Goal: Task Accomplishment & Management: Manage account settings

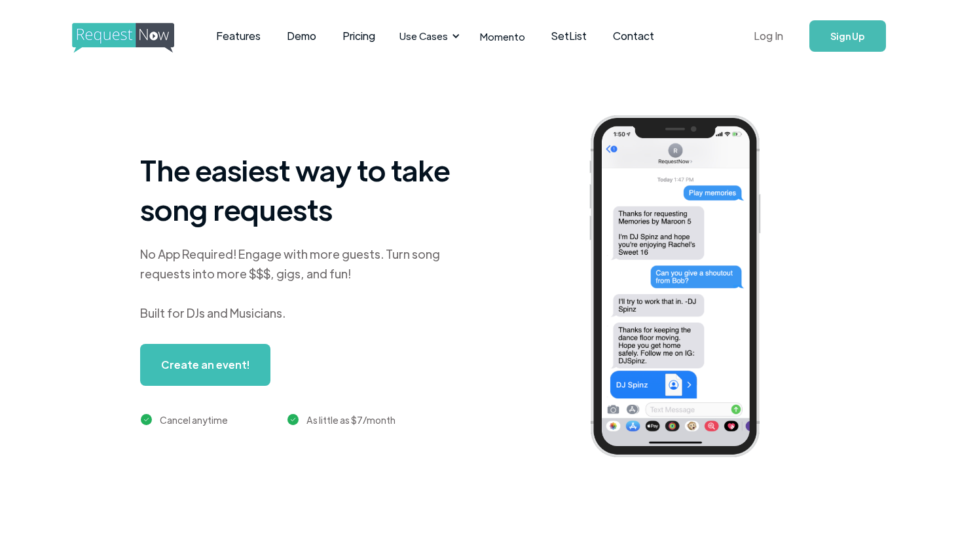
click at [772, 35] on link "Log In" at bounding box center [769, 36] width 56 height 46
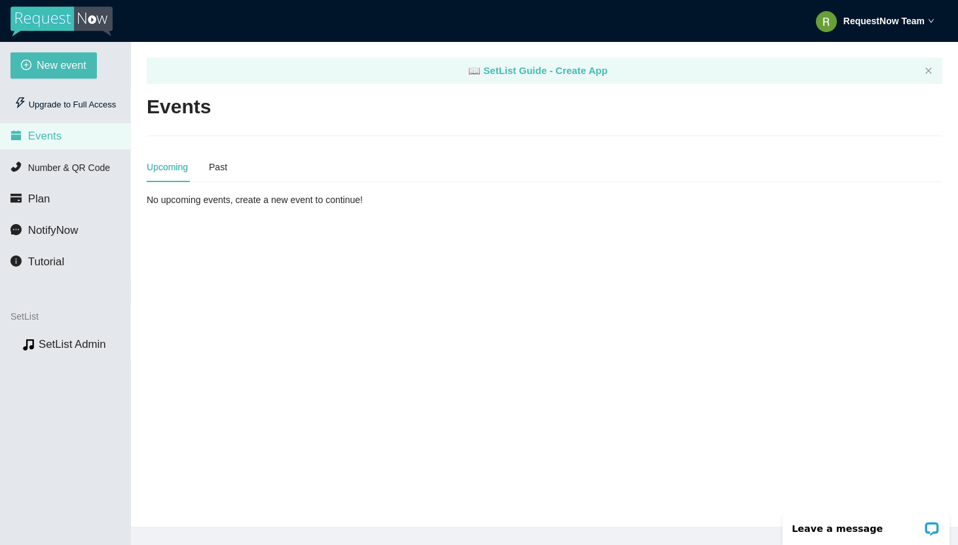
click at [850, 24] on strong "RequestNow Team" at bounding box center [884, 21] width 81 height 10
click at [840, 59] on span "Profile" at bounding box center [855, 57] width 31 height 12
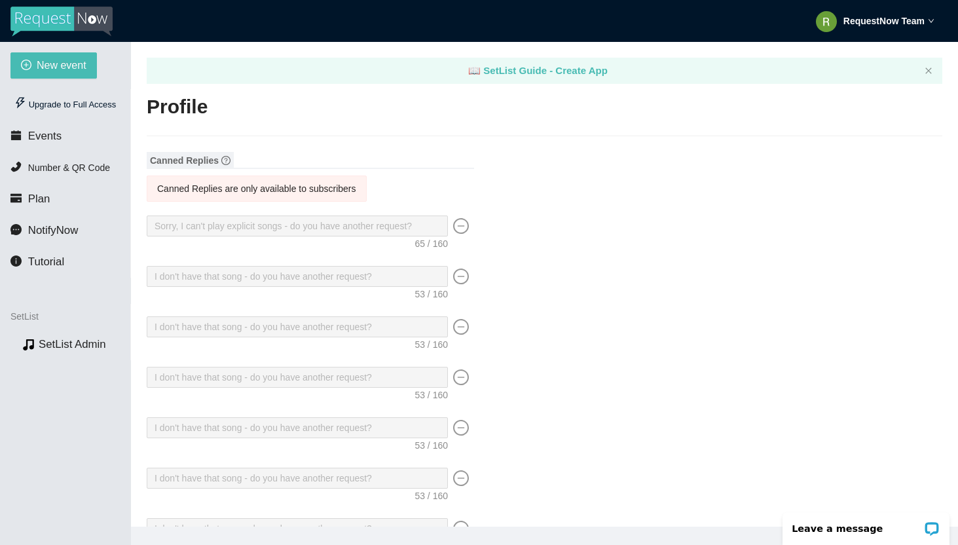
scroll to position [1082, 0]
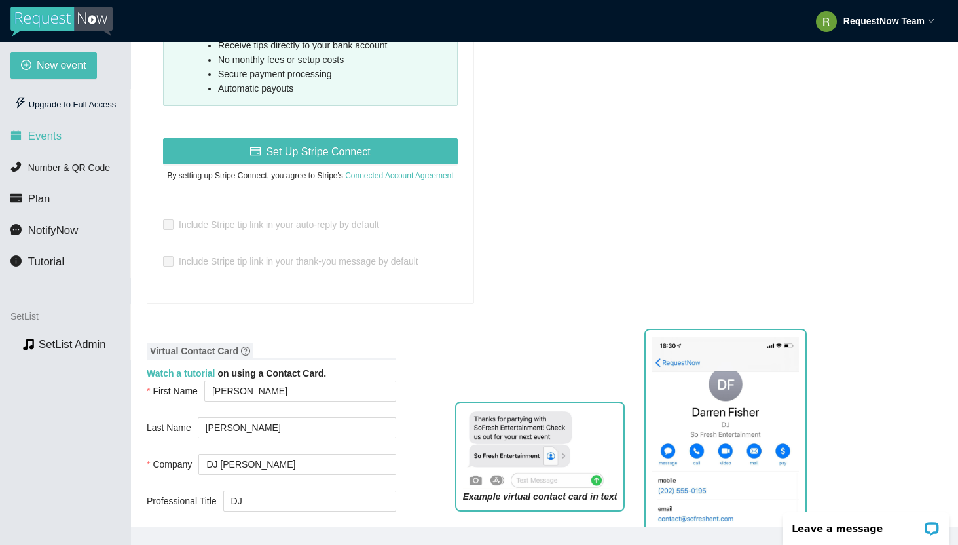
click at [37, 130] on span "Events" at bounding box center [44, 136] width 33 height 12
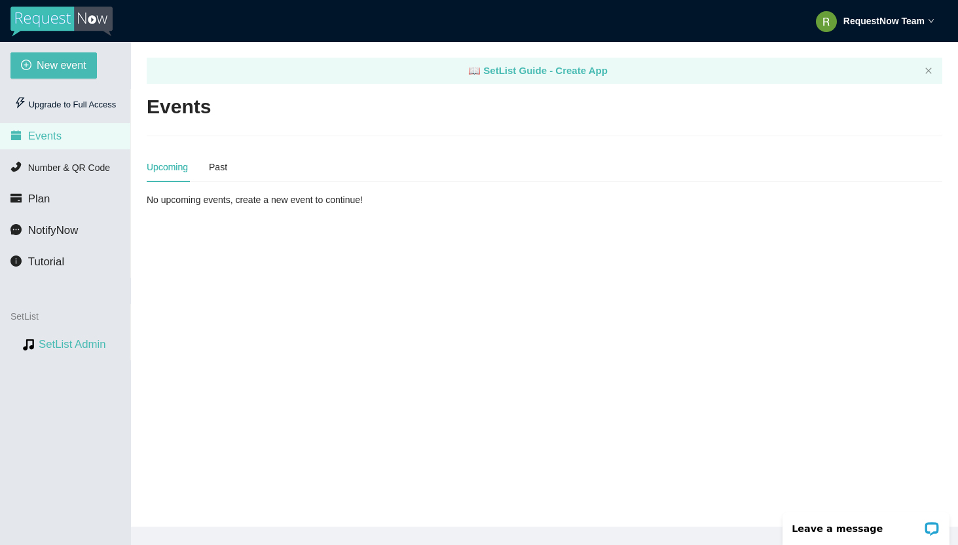
click at [50, 343] on link "SetList Admin" at bounding box center [72, 344] width 67 height 12
click at [847, 9] on div "RequestNow Team" at bounding box center [875, 21] width 119 height 42
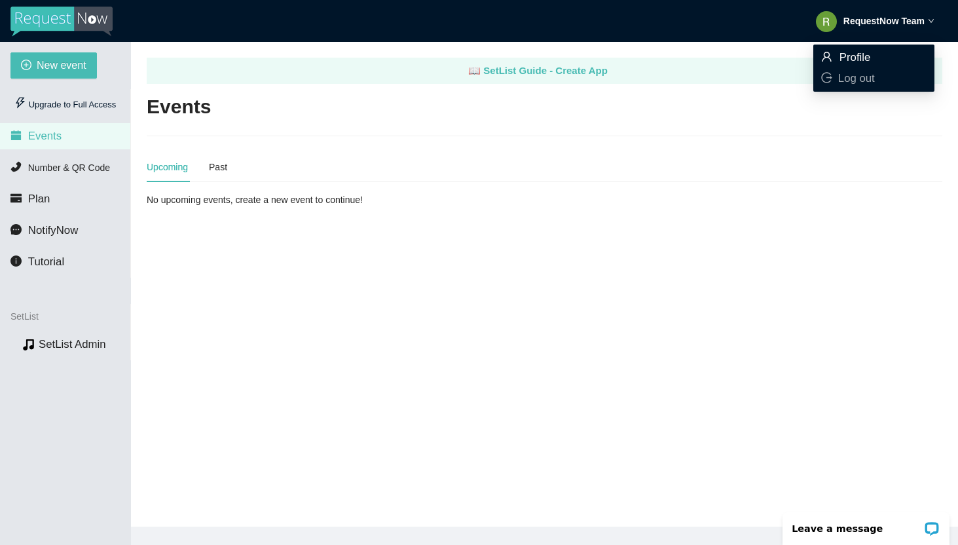
click at [854, 48] on li "Profile" at bounding box center [874, 57] width 121 height 21
type textarea "[URL][DOMAIN_NAME]"
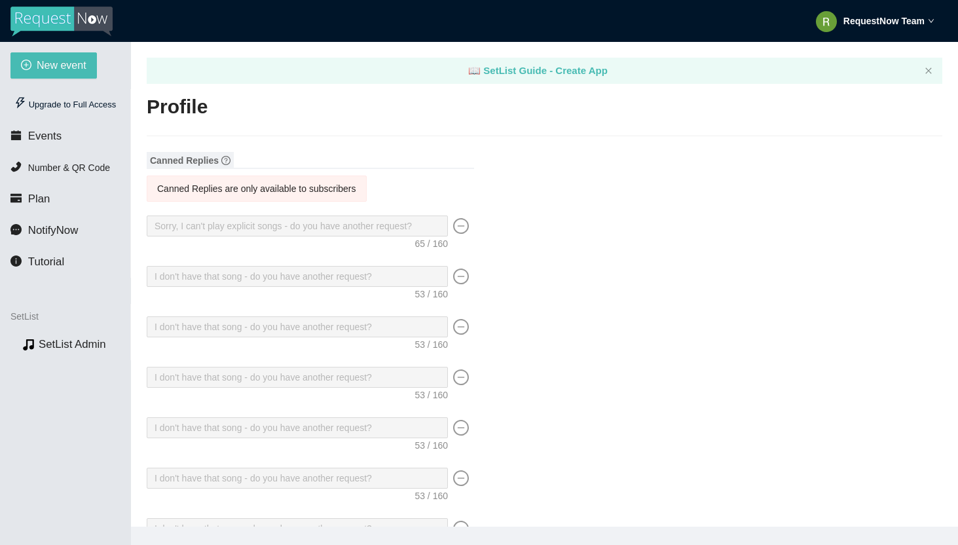
type input "[PERSON_NAME]"
type input "DJ [PERSON_NAME]"
type input "DJ"
type input "[EMAIL_ADDRESS][DOMAIN_NAME]"
